Goal: Task Accomplishment & Management: Manage account settings

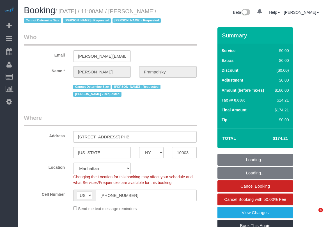
select select "NY"
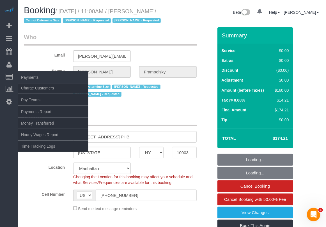
select select "object:760"
select select "string:stripe-pm_1QjVlC4VGloSiKo7wAOhglht"
select select "1"
select select "spot1"
select select "1"
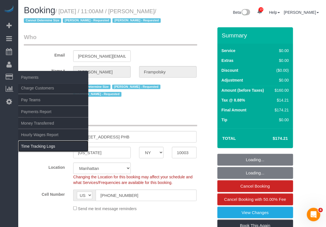
click at [49, 144] on link "Time Tracking Logs" at bounding box center [53, 145] width 70 height 11
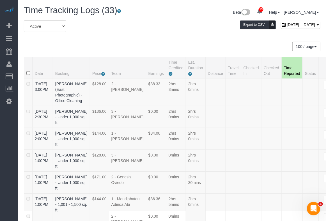
drag, startPoint x: 321, startPoint y: 37, endPoint x: 317, endPoint y: 37, distance: 4.2
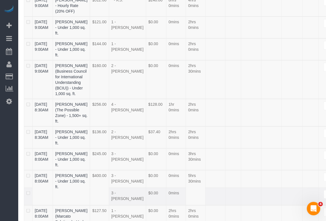
scroll to position [700, 0]
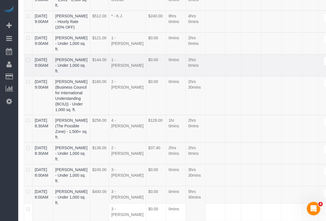
drag, startPoint x: 32, startPoint y: 61, endPoint x: 90, endPoint y: 66, distance: 58.4
click at [90, 66] on tr "09/06/2025 9:00AM Anthony Saltarelli - Under 1,000 sq. ft. $144.00 1 - Veronica…" at bounding box center [184, 66] width 320 height 22
copy tr "09/06/2025 9:00AM Anthony Saltarelli"
click at [310, 49] on td at bounding box center [311, 44] width 16 height 22
click at [319, 115] on td "Edit" at bounding box center [331, 95] width 25 height 39
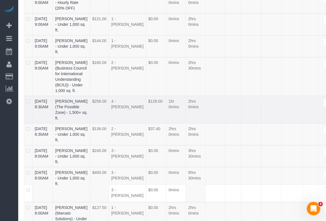
scroll to position [805, 0]
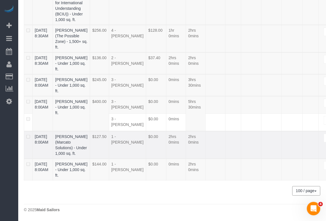
drag, startPoint x: 34, startPoint y: 131, endPoint x: 84, endPoint y: 134, distance: 50.6
click at [84, 134] on tr "09/06/2025 8:00AM Richard Sobel (Marcato Solutions) - Under 1,000 sq. ft. $127.…" at bounding box center [184, 145] width 320 height 28
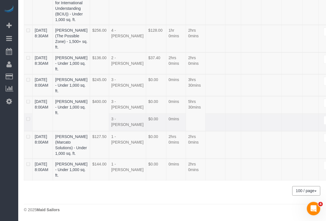
copy tr "09/06/2025 8:00AM Richard Sobel"
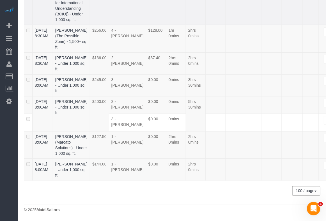
click at [322, 6] on td "Edit" at bounding box center [331, 5] width 25 height 39
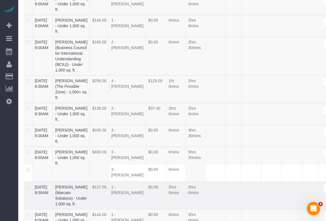
scroll to position [735, 0]
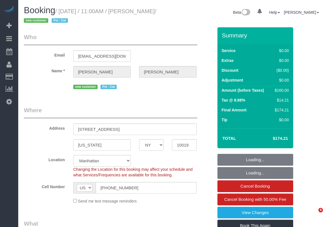
select select "NY"
select select "number:58"
select select "number:90"
select select "number:14"
select select "number:5"
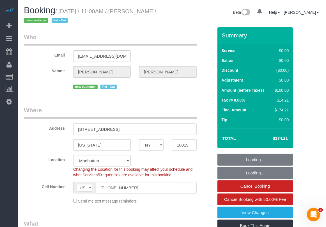
select select "object:886"
select select "string:stripe-pm_1S4Cfv4VGloSiKo7AMsWnOTl"
select select "1"
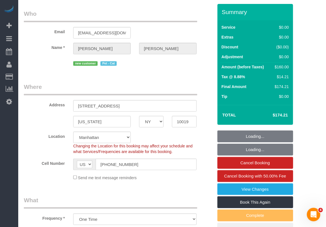
select select "object:993"
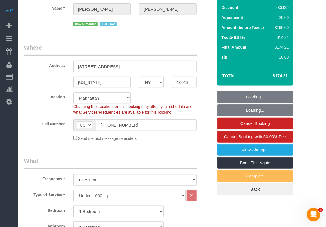
scroll to position [70, 0]
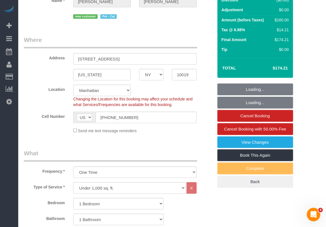
select select "spot1"
select select "1"
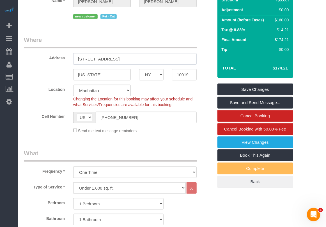
drag, startPoint x: 138, startPoint y: 59, endPoint x: 77, endPoint y: 59, distance: 61.0
click at [77, 59] on input "[STREET_ADDRESS]" at bounding box center [135, 59] width 124 height 12
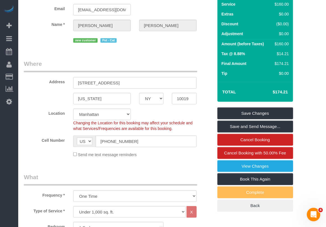
scroll to position [0, 0]
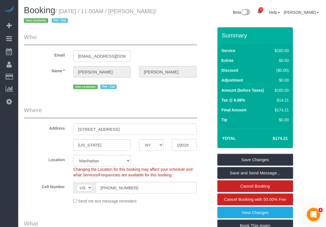
click at [183, 142] on input "10019" at bounding box center [184, 145] width 24 height 12
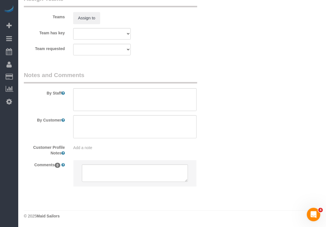
scroll to position [773, 0]
click at [83, 149] on div "Add a note" at bounding box center [135, 147] width 124 height 6
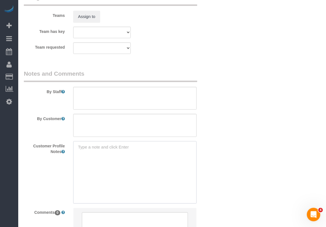
click at [93, 146] on textarea at bounding box center [135, 172] width 124 height 62
type textarea "unlisted"
drag, startPoint x: 96, startPoint y: 150, endPoint x: 70, endPoint y: 151, distance: 26.1
click at [70, 151] on div "unlisted unlisted" at bounding box center [135, 172] width 132 height 62
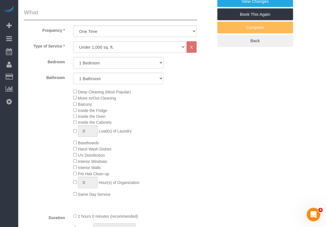
scroll to position [0, 0]
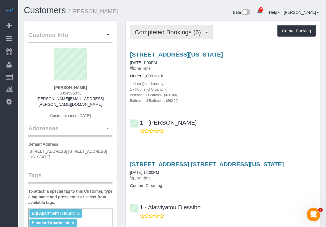
click at [181, 34] on span "Completed Bookings (6)" at bounding box center [169, 32] width 69 height 7
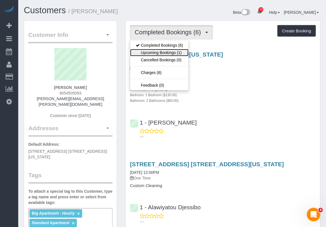
click at [171, 55] on link "Upcoming Bookings (1)" at bounding box center [159, 52] width 58 height 7
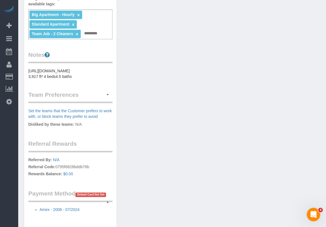
scroll to position [225, 0]
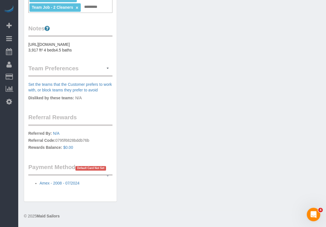
click at [107, 174] on button "button" at bounding box center [108, 175] width 10 height 9
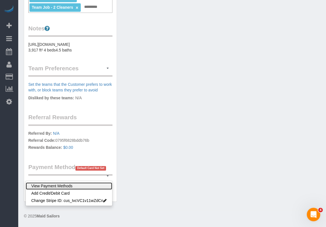
click at [58, 185] on link "View Payment Methods" at bounding box center [69, 185] width 87 height 7
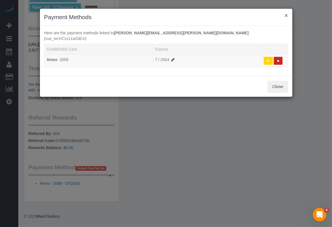
click at [284, 13] on button "×" at bounding box center [285, 15] width 3 height 6
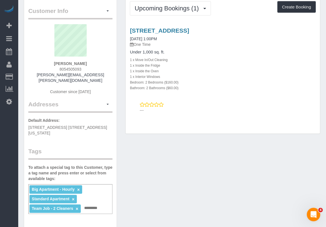
scroll to position [0, 0]
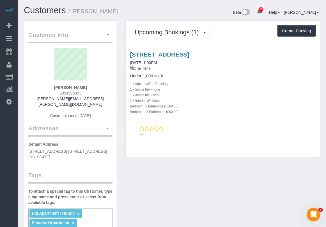
click at [106, 35] on button "button" at bounding box center [108, 35] width 10 height 9
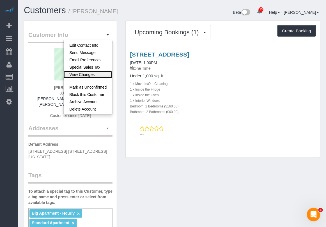
click at [88, 74] on link "View Changes" at bounding box center [88, 74] width 49 height 7
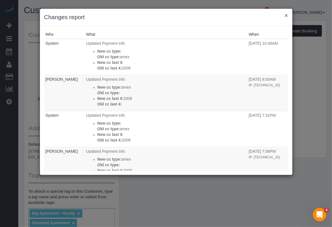
click at [286, 17] on button "×" at bounding box center [285, 15] width 3 height 6
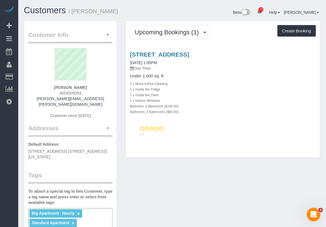
click at [301, 71] on div "6 Renaissance Court, Brooklyn, NY 11206 09/08/2025 1:00PM One Time Under 1,000 …" at bounding box center [223, 82] width 195 height 63
drag, startPoint x: 249, startPoint y: 53, endPoint x: 230, endPoint y: 54, distance: 19.1
click at [230, 54] on h3 "6 Renaissance Court, Brooklyn, NY 11206" at bounding box center [223, 54] width 186 height 6
copy link "11206"
click at [306, 61] on div "6 Renaissance Court, Brooklyn, NY 11206 09/08/2025 1:00PM One Time" at bounding box center [223, 61] width 186 height 20
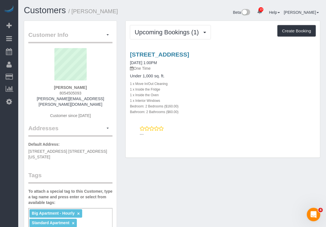
click at [314, 96] on div "1 x Inside the Oven" at bounding box center [223, 95] width 186 height 6
click at [189, 55] on link "6 Renaissance Court, Brooklyn, NY 11206" at bounding box center [159, 54] width 59 height 6
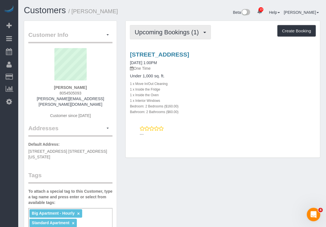
click at [181, 33] on span "Upcoming Bookings (1)" at bounding box center [168, 32] width 67 height 7
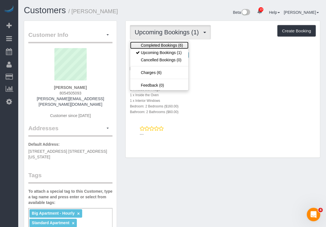
click at [171, 48] on link "Completed Bookings (6)" at bounding box center [159, 45] width 58 height 7
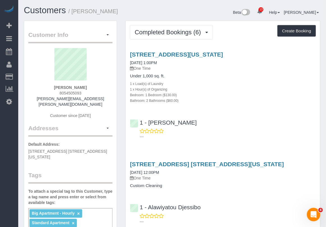
click at [221, 200] on div "1 - Alawiyatou Djessibo ---" at bounding box center [223, 211] width 195 height 25
click at [310, 76] on h4 "Under 1,000 sq. ft." at bounding box center [223, 76] width 186 height 5
drag, startPoint x: 89, startPoint y: 86, endPoint x: 56, endPoint y: 87, distance: 32.6
click at [56, 87] on div "Jessica Rains 8054505093 jessica.rains@compass.com Customer since 2021" at bounding box center [70, 86] width 84 height 76
copy strong "Jessica Rains"
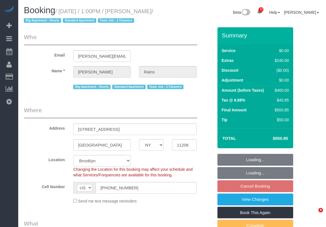
select select "NY"
select select "string:stripe-pm_1IJlG64VGloSiKo7JZ7UBWVc"
select select "spot6"
select select "number:89"
select select "number:90"
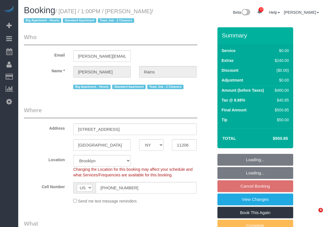
select select "number:15"
select select "number:5"
select select "object:1359"
select select "2"
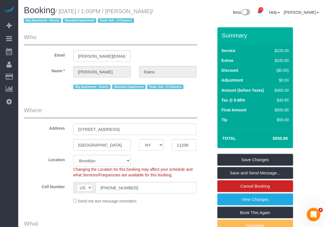
drag, startPoint x: 123, startPoint y: 131, endPoint x: 65, endPoint y: 136, distance: 58.6
click at [65, 136] on sui-booking-address "Address 6 Renaissance Court Brooklyn AK AL AR AZ CA CO CT DC DE FL GA HI IA ID …" at bounding box center [119, 128] width 190 height 45
click at [182, 148] on input "11206" at bounding box center [184, 145] width 24 height 12
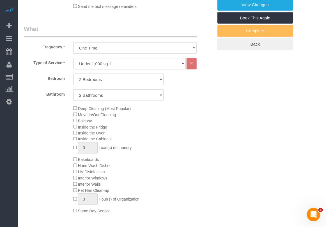
scroll to position [211, 0]
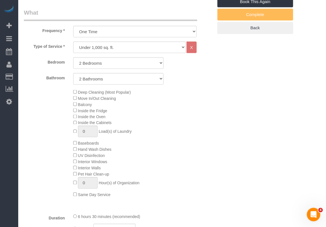
click at [164, 166] on div "Deep Cleaning (Most Popular) Move In/Out Cleaning Balcony Inside the Fridge Ins…" at bounding box center [143, 143] width 148 height 109
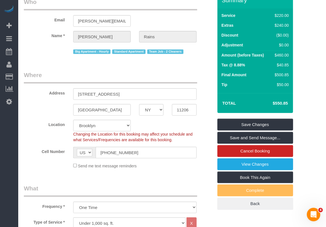
scroll to position [0, 0]
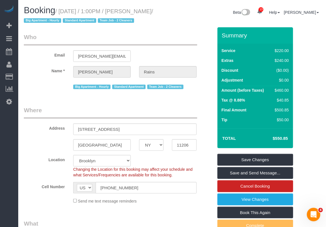
drag, startPoint x: 60, startPoint y: 10, endPoint x: 164, endPoint y: 10, distance: 103.1
click at [164, 10] on h1 "Booking / September 08, 2025 / 1:00PM / Jessica Rains / Big Apartment - Hourly …" at bounding box center [96, 15] width 144 height 19
drag, startPoint x: 53, startPoint y: 36, endPoint x: 59, endPoint y: 28, distance: 10.4
click at [54, 36] on legend "Who" at bounding box center [111, 39] width 174 height 13
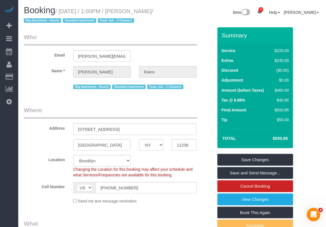
drag, startPoint x: 61, startPoint y: 12, endPoint x: 38, endPoint y: 22, distance: 24.7
click at [38, 22] on small "/ September 08, 2025 / 1:00PM / Jessica Rains / Big Apartment - Hourly Standard…" at bounding box center [89, 16] width 130 height 16
copy small "September 08, 2025 / 1:00PM / Jessica Rains"
click at [197, 207] on fieldset "Where Address 6 Renaissance Court Brooklyn AK AL AR AZ CA CO CT DC DE FL GA HI …" at bounding box center [119, 157] width 190 height 102
click at [126, 131] on input "6 Renaissance Court" at bounding box center [135, 129] width 124 height 12
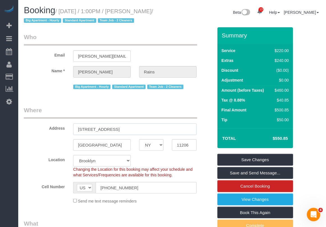
click at [129, 128] on input "6 Renaissance Court" at bounding box center [135, 129] width 124 height 12
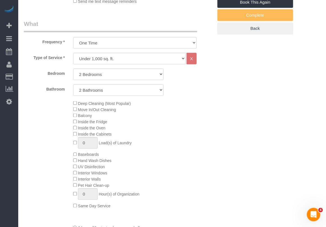
scroll to position [211, 0]
type input "6 Renaissance Court Apt 6B"
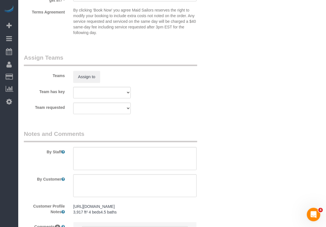
scroll to position [787, 0]
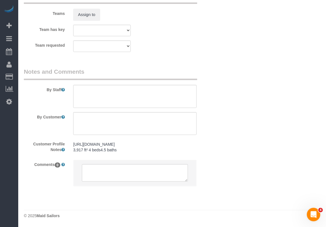
drag, startPoint x: 124, startPoint y: 151, endPoint x: 71, endPoint y: 144, distance: 53.3
click at [71, 144] on div "https://streeteasy.com/property/1424908-jade-nyc-4a 3,917 ft² 4 beds4.5 baths h…" at bounding box center [135, 147] width 132 height 16
copy pre "https://streeteasy.com/property/1424908-jade-nyc-4a 3,917 ft² 4 beds4.5 baths"
click at [115, 150] on pre "https://streeteasy.com/property/1424908-jade-nyc-4a 3,917 ft² 4 beds4.5 baths" at bounding box center [135, 146] width 124 height 11
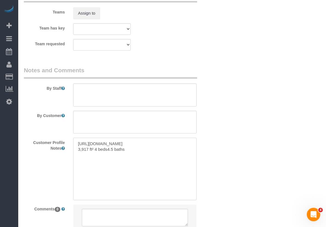
drag, startPoint x: 130, startPoint y: 153, endPoint x: 78, endPoint y: 143, distance: 53.2
click at [78, 143] on textarea "https://streeteasy.com/property/1424908-jade-nyc-4a 3,917 ft² 4 beds4.5 baths" at bounding box center [135, 169] width 124 height 62
paste textarea "6 Renaissance Court #6B Brooklyn, NY 11206 2beds x 2baths 946 SF https://street…"
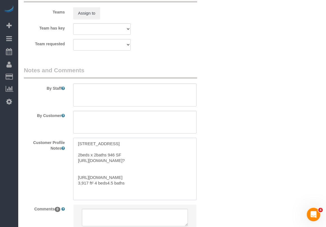
click at [96, 149] on textarea "6 Renaissance Court #6B Brooklyn, NY 11206 2beds x 2baths 946 SF https://street…" at bounding box center [135, 169] width 124 height 62
type textarea "6 Renaissance Court #6B Brooklyn, NY 11206 2beds x 2baths 946 SF https://street…"
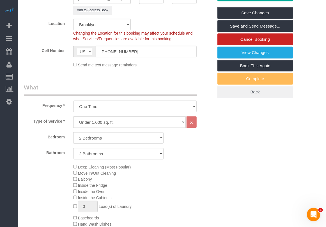
scroll to position [49, 0]
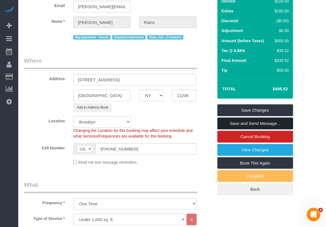
click at [234, 123] on link "Save and Send Message..." at bounding box center [256, 123] width 76 height 12
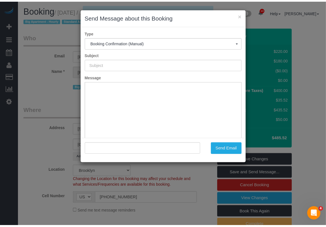
scroll to position [0, 0]
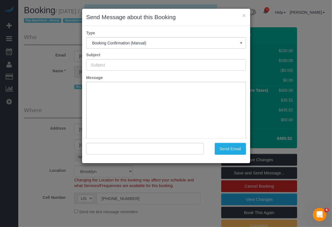
type input "Cleaning Confirmed for 09/08/2025 at 1:00pm"
type input ""Jessica Rains" <jessica.rains@compass.com>"
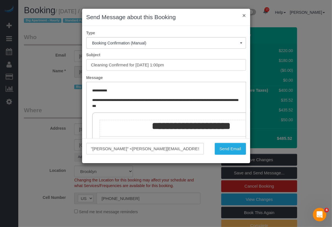
click at [242, 14] on button "×" at bounding box center [243, 15] width 3 height 6
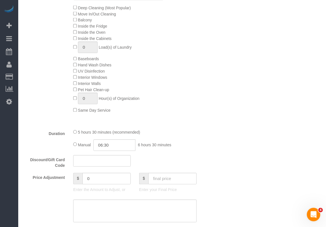
scroll to position [316, 0]
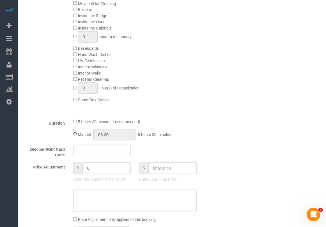
type input "05:30"
select select "spot66"
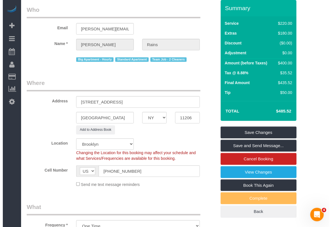
scroll to position [0, 0]
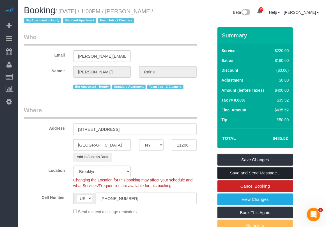
click at [247, 175] on link "Save and Send Message..." at bounding box center [256, 173] width 76 height 12
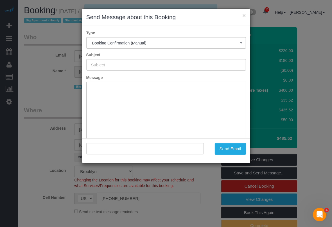
type input "Cleaning Confirmed for 09/08/2025 at 1:00pm"
type input ""Jessica Rains" <jessica.rains@compass.com>"
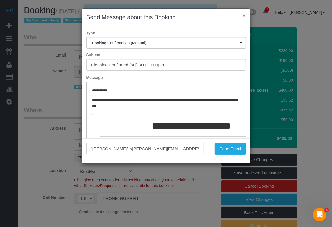
click at [243, 17] on button "×" at bounding box center [243, 15] width 3 height 6
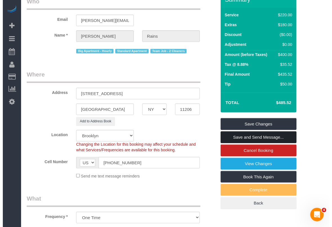
scroll to position [35, 0]
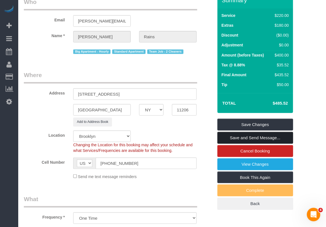
click at [248, 138] on link "Save and Send Message..." at bounding box center [256, 138] width 76 height 12
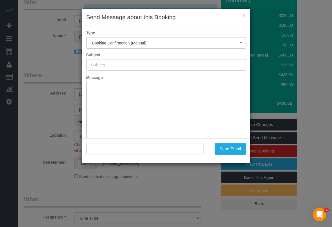
type input "Cleaning Confirmed for 09/08/2025 at 1:00pm"
type input ""Jessica Rains" <jessica.rains@compass.com>"
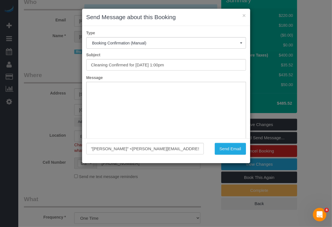
scroll to position [0, 0]
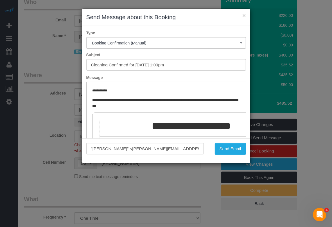
click at [174, 162] on div ""Jessica Rains" <jessica.rains@compass.com> Send Email" at bounding box center [166, 150] width 168 height 25
click at [242, 148] on button "Send Email" at bounding box center [230, 149] width 31 height 12
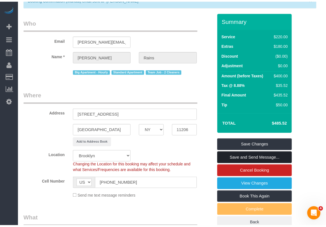
scroll to position [55, 0]
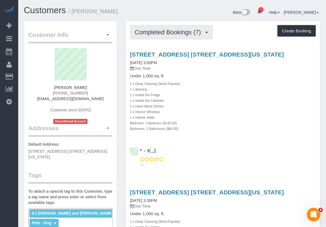
click at [171, 31] on span "Completed Bookings (7)" at bounding box center [169, 32] width 69 height 7
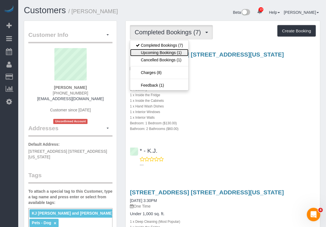
click at [166, 54] on link "Upcoming Bookings (1)" at bounding box center [159, 52] width 58 height 7
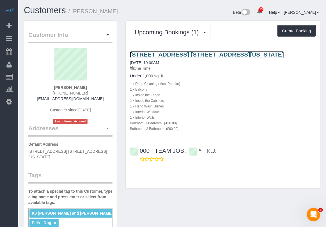
click at [164, 54] on link "[STREET_ADDRESS] [STREET_ADDRESS][US_STATE]" at bounding box center [207, 54] width 154 height 6
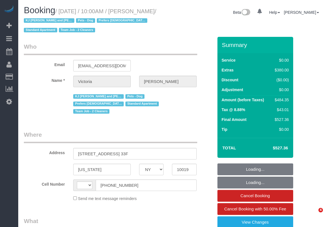
select select "NY"
select select "1"
select select "2"
select select "number:89"
select select "number:90"
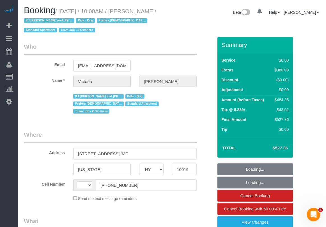
select select "number:15"
select select "number:5"
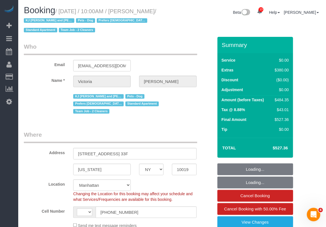
select select "string:stripe-pm_1PCWsp4VGloSiKo7f8WYEl3z"
select select "string:[GEOGRAPHIC_DATA]"
select select "object:1011"
select select "spot1"
select select "1"
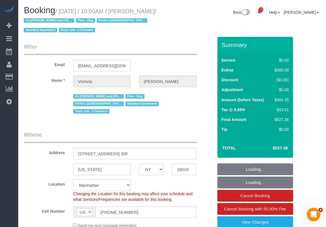
select select "2"
select select "object:1466"
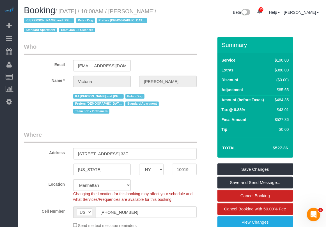
drag, startPoint x: 61, startPoint y: 10, endPoint x: 50, endPoint y: 17, distance: 13.2
click at [50, 17] on small "/ September 06, 2025 / 10:00AM / Victoria Veytsman / KJ Wendy and Jimena are re…" at bounding box center [90, 20] width 133 height 25
copy small "September 06, 2025 / 10:00AM / Victoria Veytsman"
drag, startPoint x: 141, startPoint y: 146, endPoint x: 64, endPoint y: 148, distance: 77.0
click at [64, 148] on div "Address 352 West 58th Street, Apt. 33F" at bounding box center [119, 144] width 198 height 29
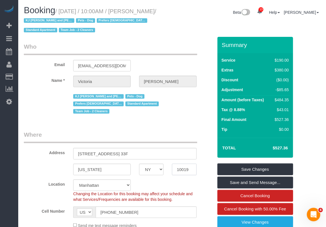
click at [185, 164] on input "10019" at bounding box center [184, 170] width 24 height 12
click at [50, 171] on fieldset "Where Address 352 West 58th Street, Apt. 33F New York AK AL AR AZ CA CO CT DC D…" at bounding box center [119, 181] width 190 height 102
click at [311, 33] on div "Booking / September 06, 2025 / 10:00AM / Victoria Veytsman / KJ Wendy and Jimen…" at bounding box center [172, 21] width 305 height 31
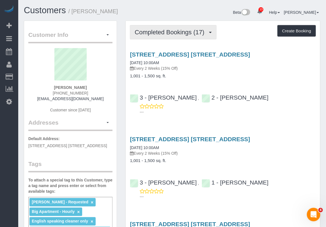
click at [188, 34] on span "Completed Bookings (17)" at bounding box center [171, 32] width 72 height 7
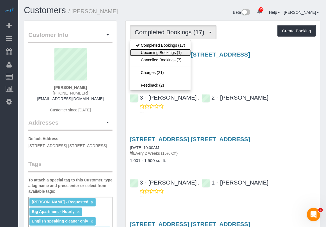
click at [169, 53] on link "Upcoming Bookings (1)" at bounding box center [160, 52] width 61 height 7
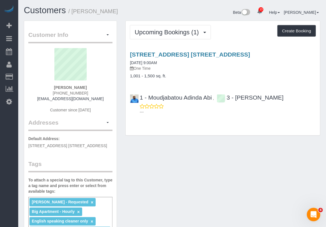
click at [207, 72] on div "24-30 Bayard Street, Apt. 8b, Brooklyn, NY 11211 09/06/2025 9:00AM One Time 1,0…" at bounding box center [223, 64] width 195 height 27
click at [304, 76] on h4 "1,001 - 1,500 sq. ft." at bounding box center [223, 76] width 186 height 5
click at [166, 209] on div "Customer Info Edit Contact Info Send Message Email Preferences Special Sales Ta…" at bounding box center [172, 231] width 305 height 421
click at [313, 84] on div "24-30 Bayard Street, Apt. 8b, Brooklyn, NY 11211 09/06/2025 9:00AM One Time 1,0…" at bounding box center [223, 81] width 195 height 71
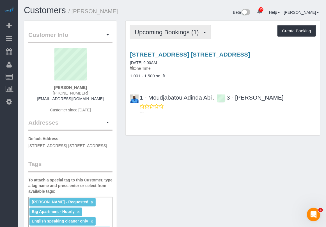
click at [157, 33] on span "Upcoming Bookings (1)" at bounding box center [168, 32] width 67 height 7
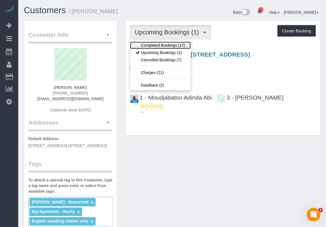
click at [163, 44] on link "Completed Bookings (17)" at bounding box center [160, 45] width 61 height 7
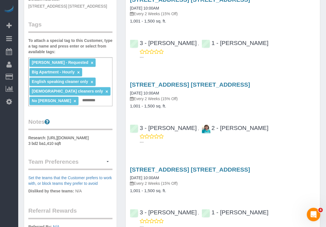
scroll to position [140, 0]
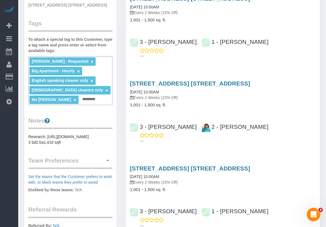
click at [302, 80] on h3 "24-30 Bayard Street, Apt. 8b, Brooklyn, NY 11211" at bounding box center [223, 83] width 186 height 6
drag, startPoint x: 302, startPoint y: 15, endPoint x: 306, endPoint y: 13, distance: 4.9
click at [302, 15] on div "24-30 Bayard Street, Apt. 8b, Brooklyn, NY 11211 08/01/2025 10:00AM Every 2 Wee…" at bounding box center [223, 8] width 195 height 27
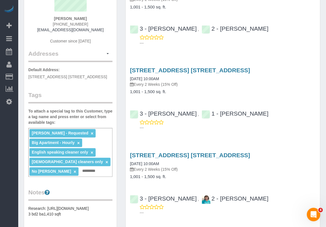
scroll to position [0, 0]
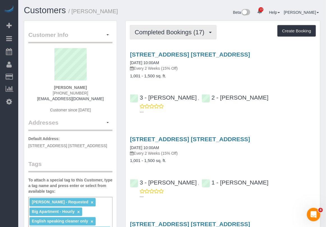
click at [174, 35] on span "Completed Bookings (17)" at bounding box center [171, 32] width 72 height 7
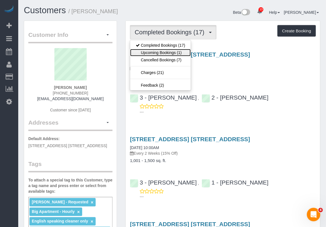
click at [176, 54] on link "Upcoming Bookings (1)" at bounding box center [160, 52] width 61 height 7
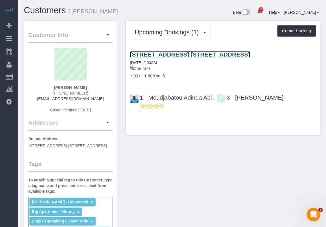
click at [180, 55] on link "24-30 Bayard Street, Apt. 8b, Brooklyn, NY 11211" at bounding box center [190, 54] width 120 height 6
click at [162, 55] on link "24-30 Bayard Street, Apt. 8b, Brooklyn, NY 11211" at bounding box center [190, 54] width 120 height 6
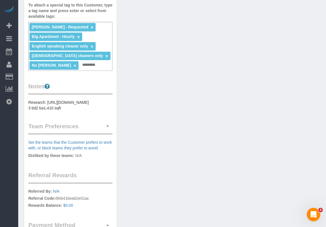
scroll to position [176, 0]
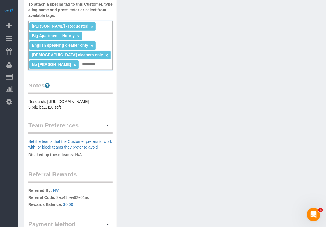
click at [90, 68] on input "text" at bounding box center [90, 63] width 19 height 7
click at [101, 70] on div "Anette Lopez - Requested × Big Apartment - Hourly × English speaking cleaner on…" at bounding box center [70, 45] width 84 height 49
type input "*"
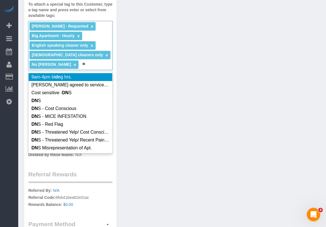
type input "**"
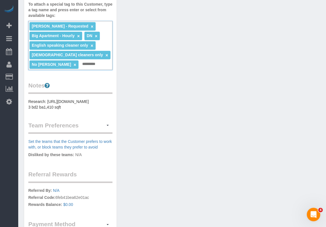
click at [90, 68] on input "text" at bounding box center [90, 63] width 19 height 7
type input "*"
click at [97, 38] on link "×" at bounding box center [96, 36] width 3 height 5
type input "***"
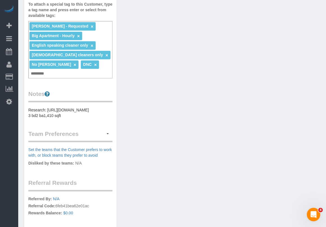
click at [145, 75] on div "Customer Info Edit Contact Info Send Message Email Preferences Special Sales Ta…" at bounding box center [172, 60] width 305 height 430
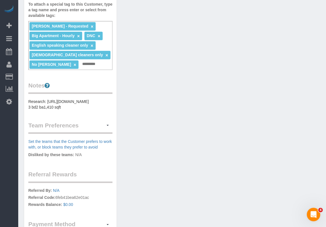
click at [147, 206] on div "Customer Info Edit Contact Info Send Message Email Preferences Special Sales Ta…" at bounding box center [172, 55] width 305 height 421
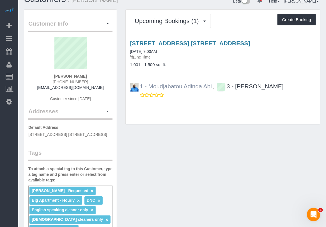
scroll to position [0, 0]
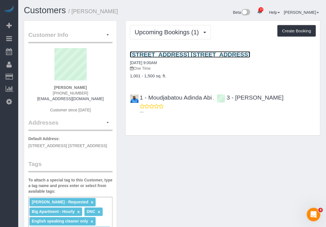
click at [165, 55] on link "24-30 Bayard Street, Apt. 8b, Brooklyn, NY 11211" at bounding box center [190, 54] width 120 height 6
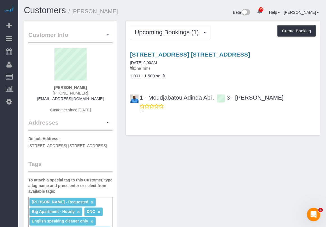
click at [106, 36] on button "button" at bounding box center [108, 35] width 10 height 9
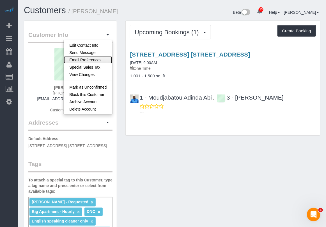
click at [92, 60] on link "Email Preferences" at bounding box center [88, 59] width 49 height 7
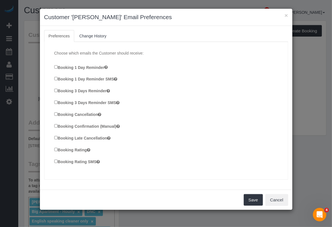
click at [55, 153] on div "Booking Rating" at bounding box center [168, 150] width 228 height 8
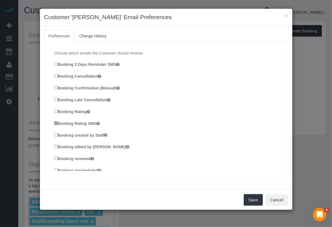
scroll to position [35, 0]
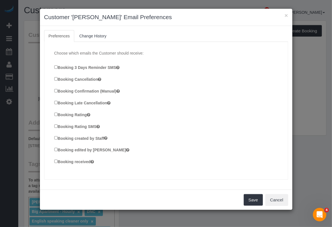
click at [58, 149] on label "Booking edited by Customer" at bounding box center [91, 149] width 75 height 6
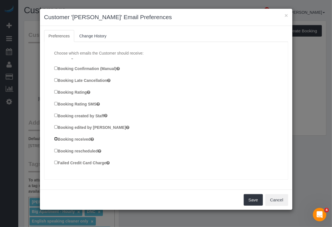
scroll to position [70, 0]
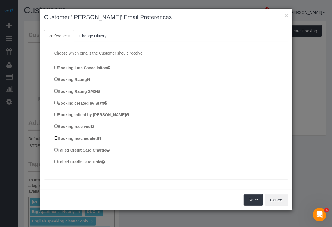
click at [56, 140] on label "Booking rescheduled" at bounding box center [77, 138] width 47 height 6
click at [56, 153] on label "Failed Credit Card Charge" at bounding box center [82, 150] width 56 height 6
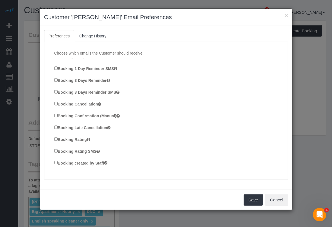
scroll to position [0, 0]
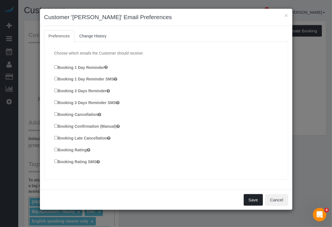
click at [255, 203] on button "Save" at bounding box center [253, 200] width 19 height 12
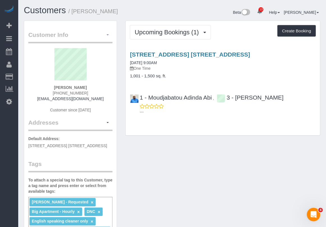
drag, startPoint x: 107, startPoint y: 34, endPoint x: 110, endPoint y: 37, distance: 3.6
click at [108, 35] on span "button" at bounding box center [108, 34] width 2 height 1
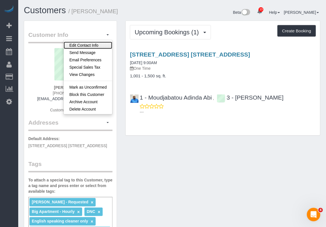
click at [82, 46] on link "Edit Contact Info" at bounding box center [88, 45] width 49 height 7
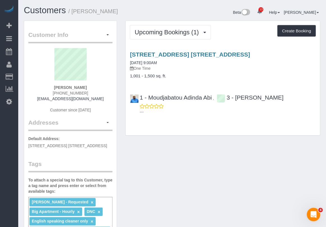
select select "NY"
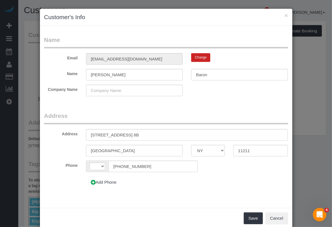
select select "string:US"
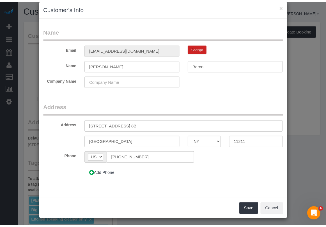
scroll to position [10, 0]
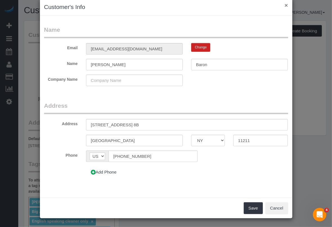
click at [284, 6] on button "×" at bounding box center [285, 5] width 3 height 6
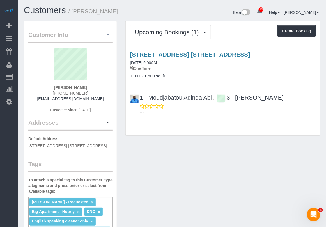
click at [104, 37] on button "button" at bounding box center [108, 35] width 10 height 9
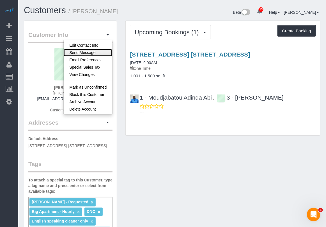
click at [94, 52] on link "Send Message" at bounding box center [88, 52] width 49 height 7
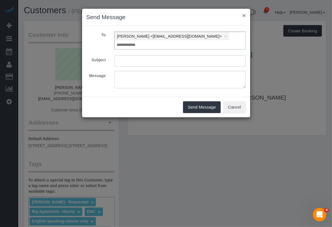
click at [242, 15] on button "×" at bounding box center [243, 15] width 3 height 6
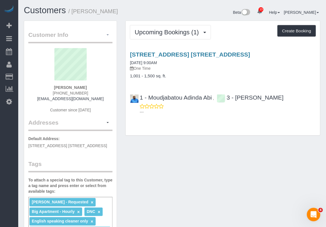
click at [108, 34] on span "button" at bounding box center [108, 34] width 2 height 1
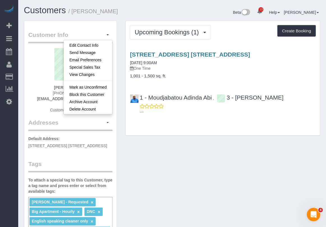
click at [318, 62] on div "24-30 Bayard Street, Apt. 8b, Brooklyn, NY 11211 09/06/2025 9:00AM One Time 1,0…" at bounding box center [223, 64] width 195 height 27
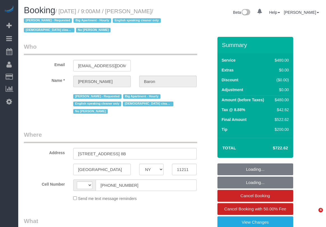
select select "NY"
select select "object:477"
select select "string:stripe-pm_1ObBJy4VGloSiKo7zzcBv4sT"
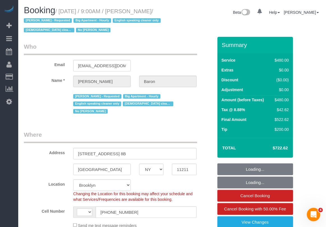
select select "object:481"
select select "string:[GEOGRAPHIC_DATA]"
select select "spot1"
select select "number:89"
select select "number:90"
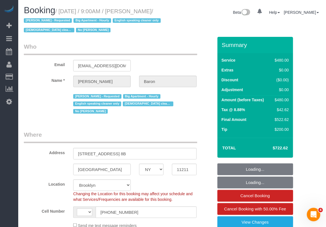
select select "number:15"
select select "number:5"
select select "2"
select select "180"
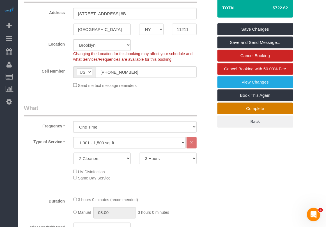
scroll to position [140, 0]
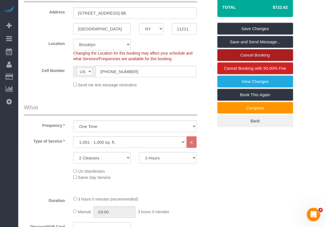
click at [267, 54] on link "Cancel Booking" at bounding box center [256, 55] width 76 height 12
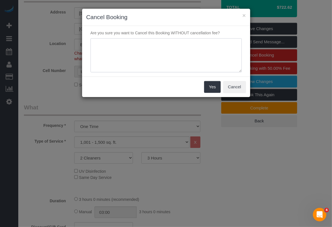
click at [180, 60] on textarea at bounding box center [165, 55] width 151 height 34
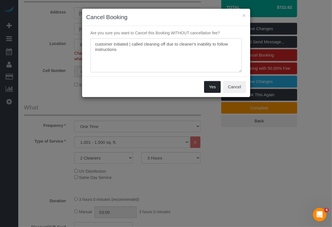
type textarea "customer initiated | called cleaning off due to cleaner's inability to follow i…"
click at [211, 88] on button "Yes" at bounding box center [212, 87] width 16 height 12
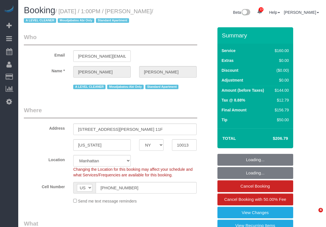
select select "NY"
select select "object:910"
select select "string:stripe-pm_1JYag04VGloSiKo7UDbI4bLh"
select select "spot1"
select select "number:89"
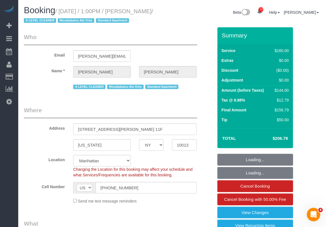
select select "number:90"
select select "number:15"
select select "number:6"
